Goal: Information Seeking & Learning: Learn about a topic

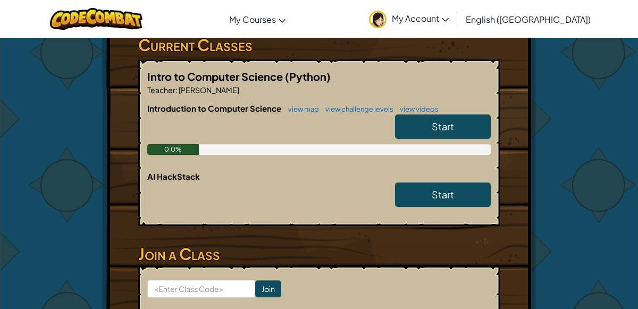
click at [440, 154] on div "Introduction to Computer Science view map view challenge levels view videos Sta…" at bounding box center [318, 137] width 343 height 68
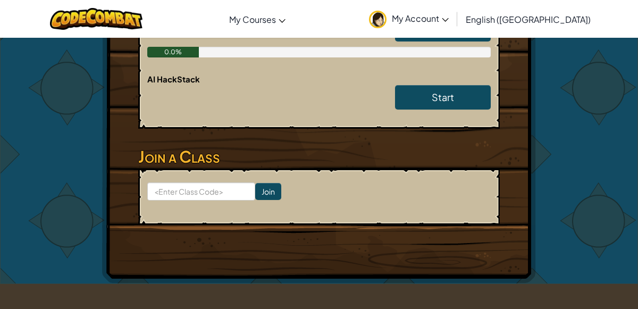
scroll to position [284, 0]
